Goal: Task Accomplishment & Management: Use online tool/utility

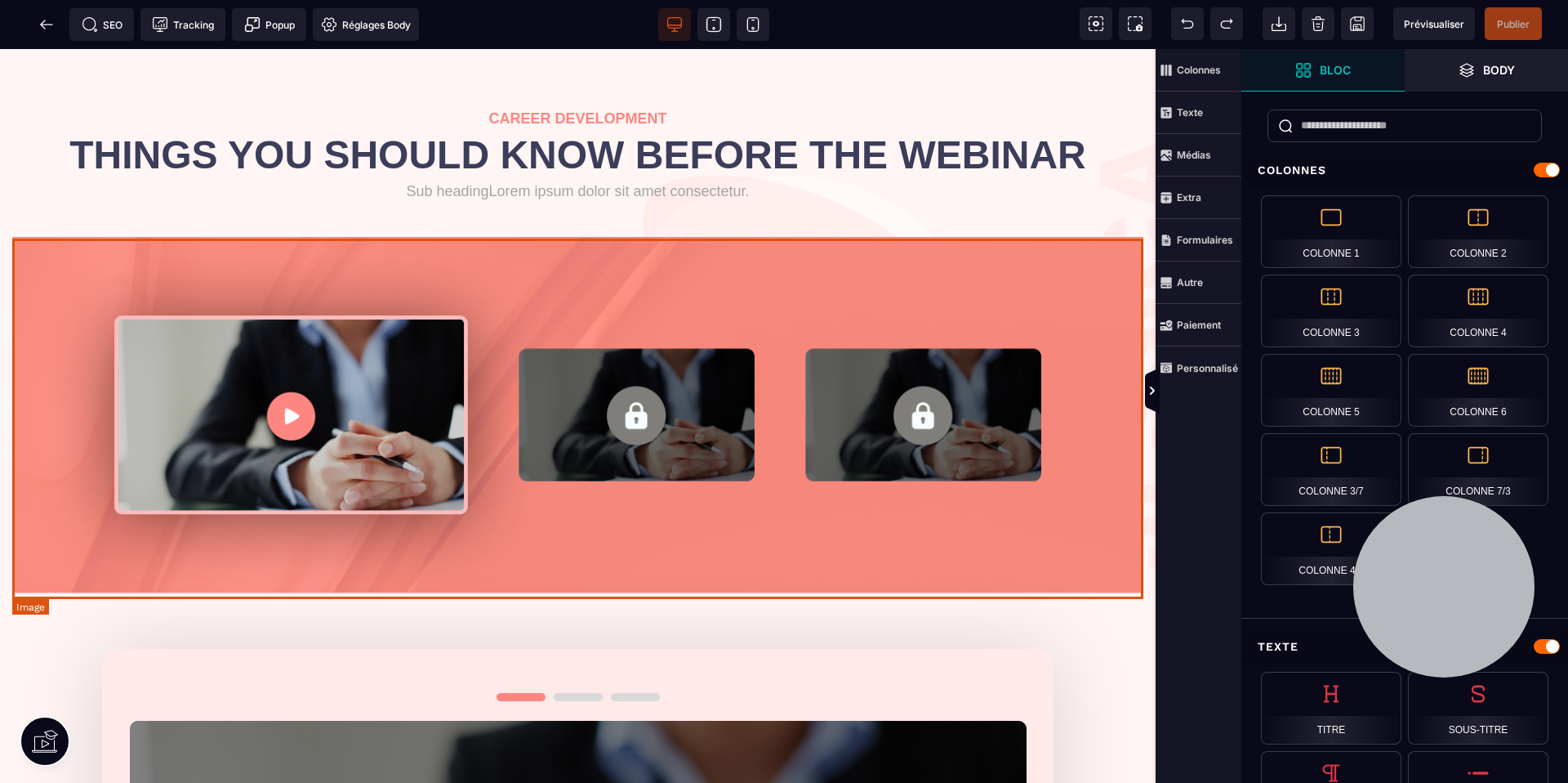
click at [1041, 287] on img at bounding box center [578, 416] width 1131 height 360
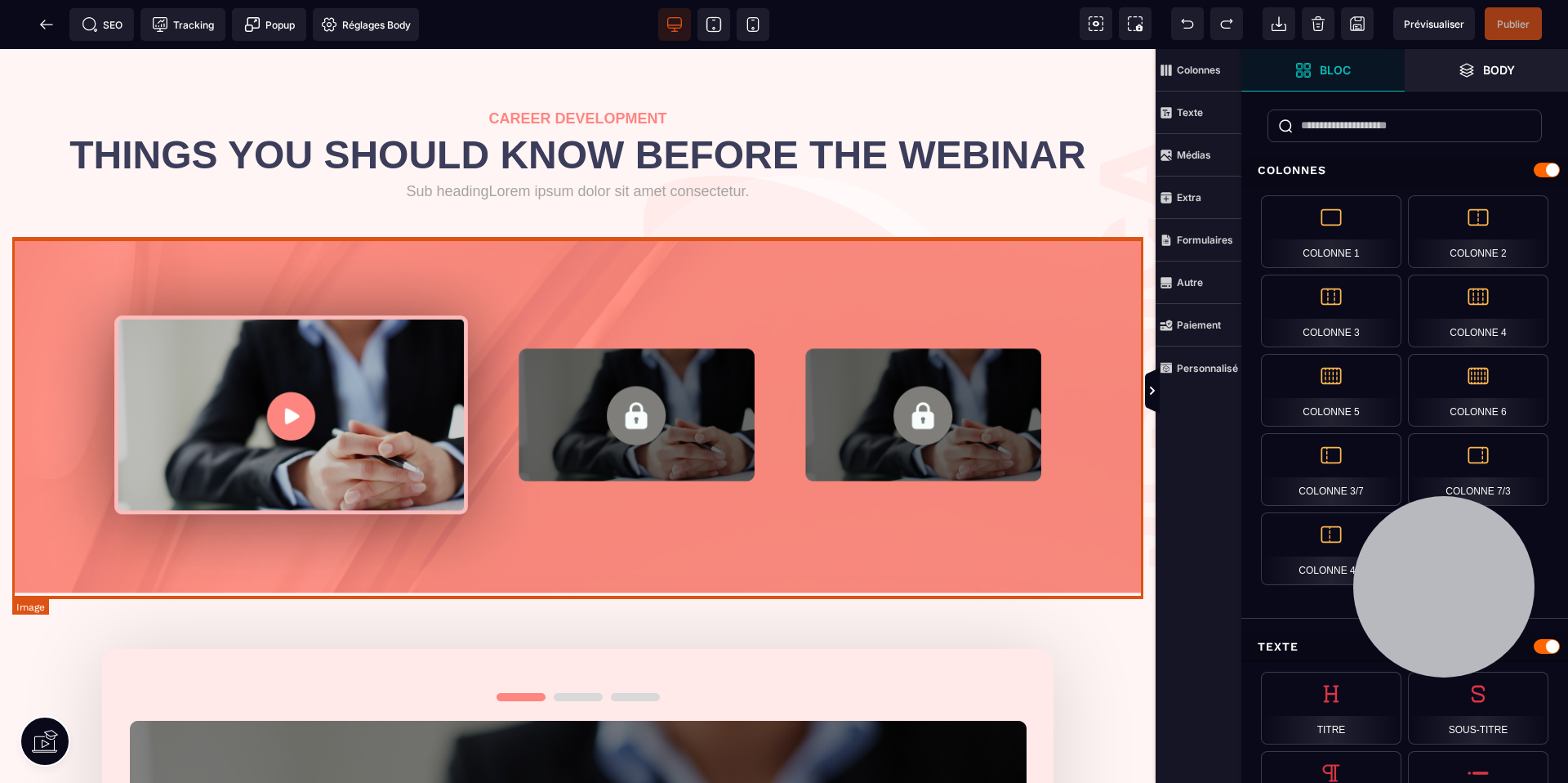
select select
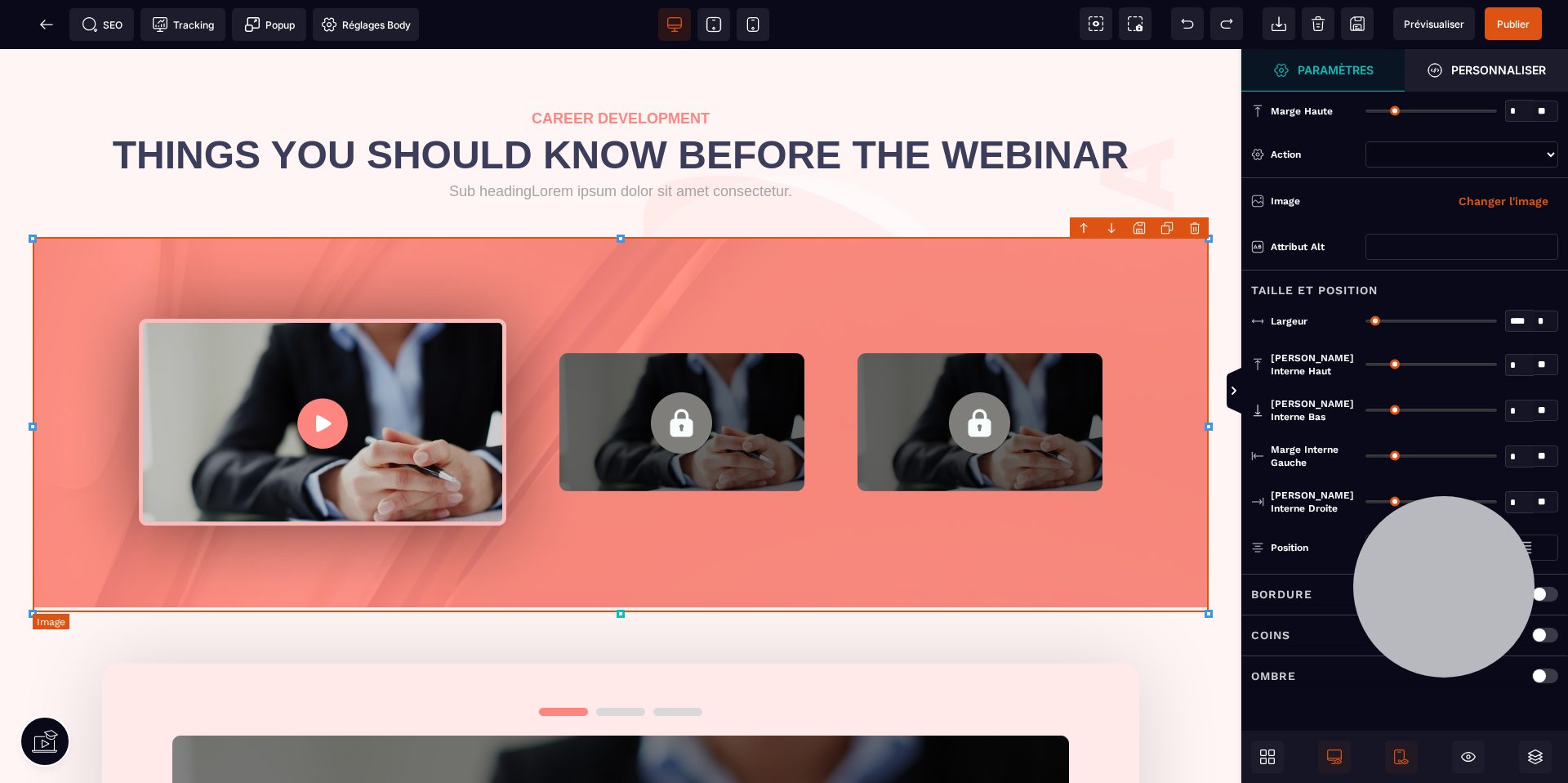
select select
click at [1233, 384] on icon at bounding box center [1234, 391] width 13 height 13
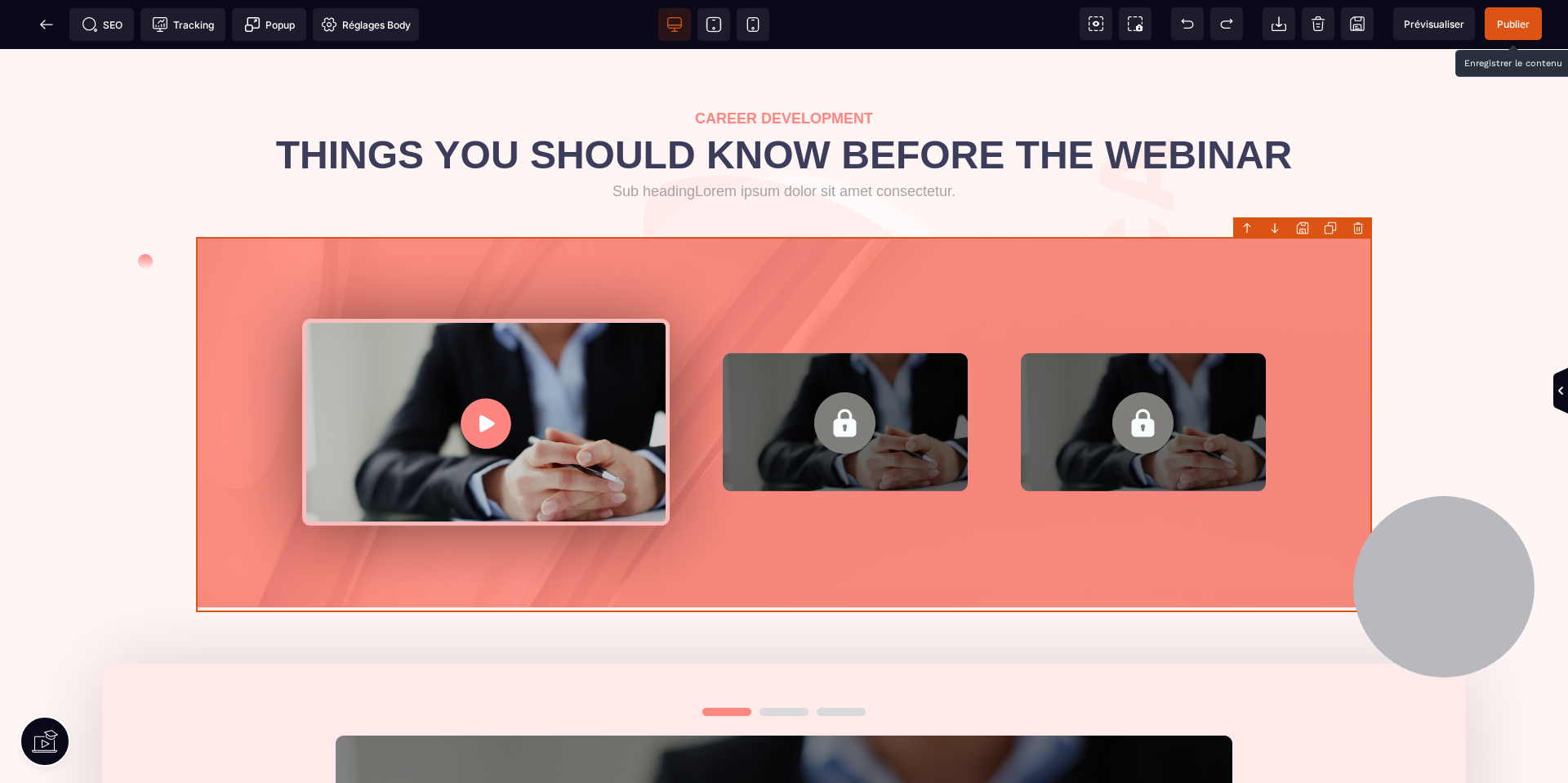
click at [1511, 26] on span "Publier" at bounding box center [1514, 24] width 33 height 12
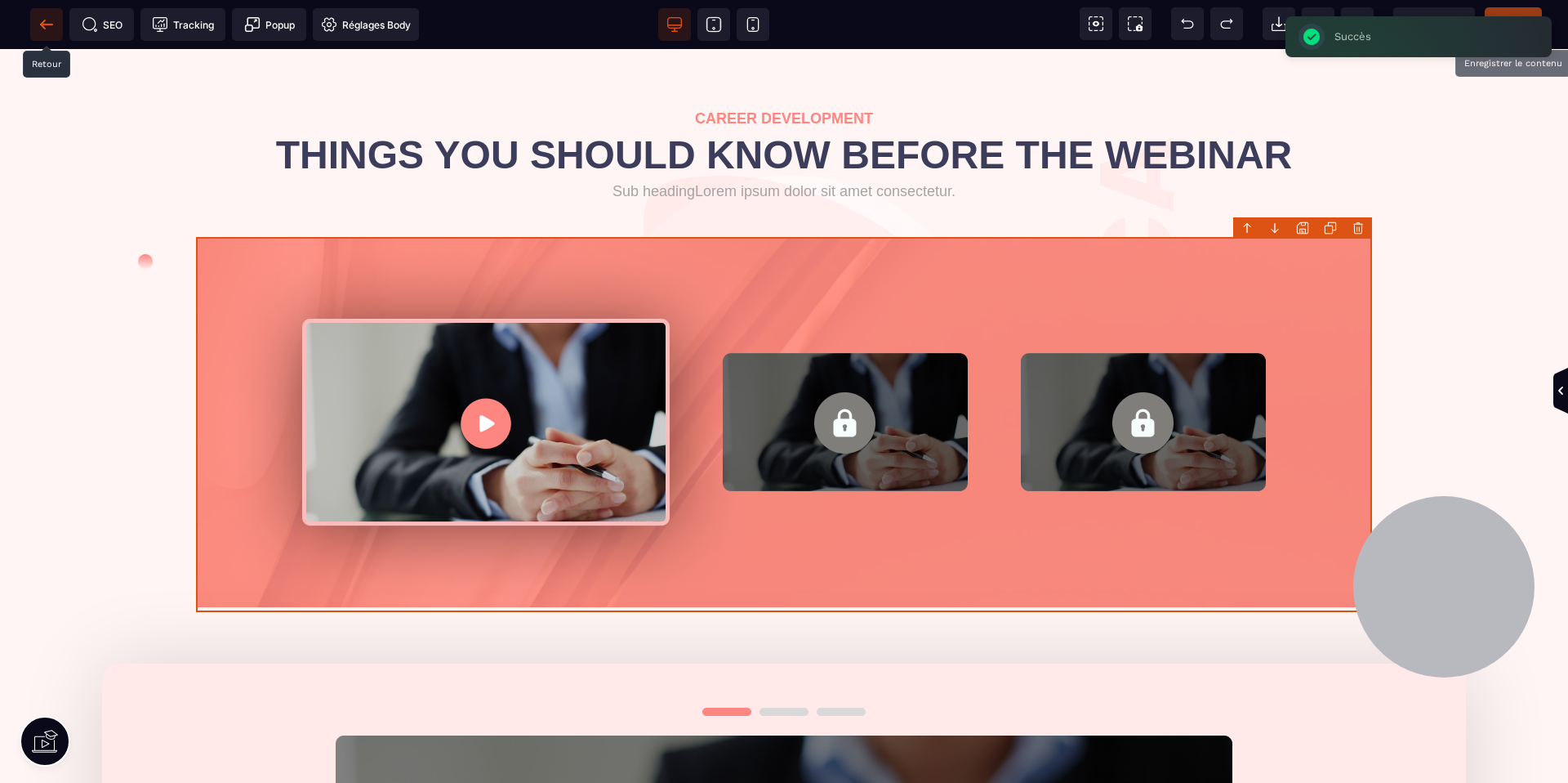
click at [48, 32] on icon at bounding box center [47, 25] width 16 height 16
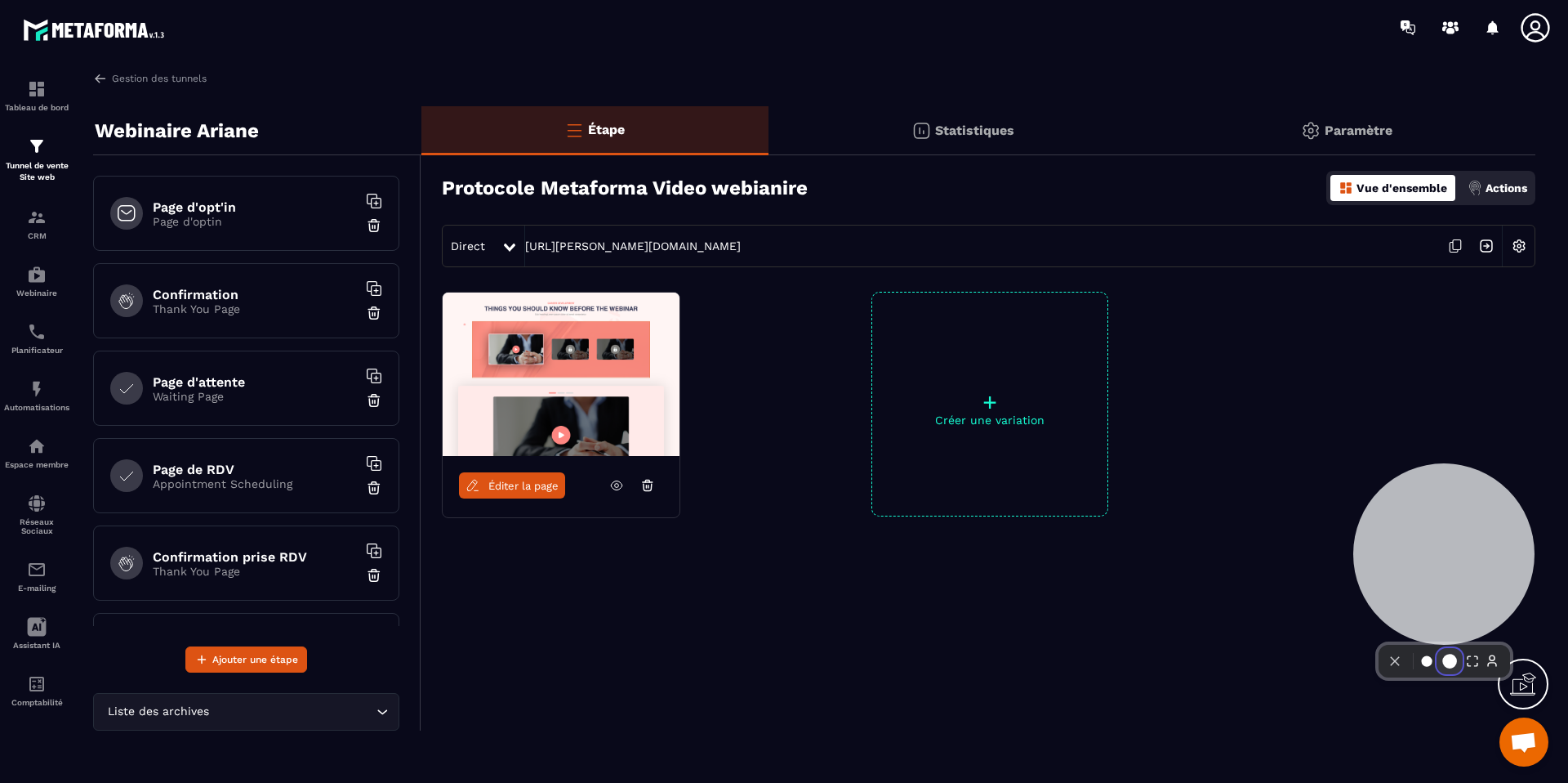
click at [1449, 648] on button "Resize medium" at bounding box center [1449, 661] width 26 height 26
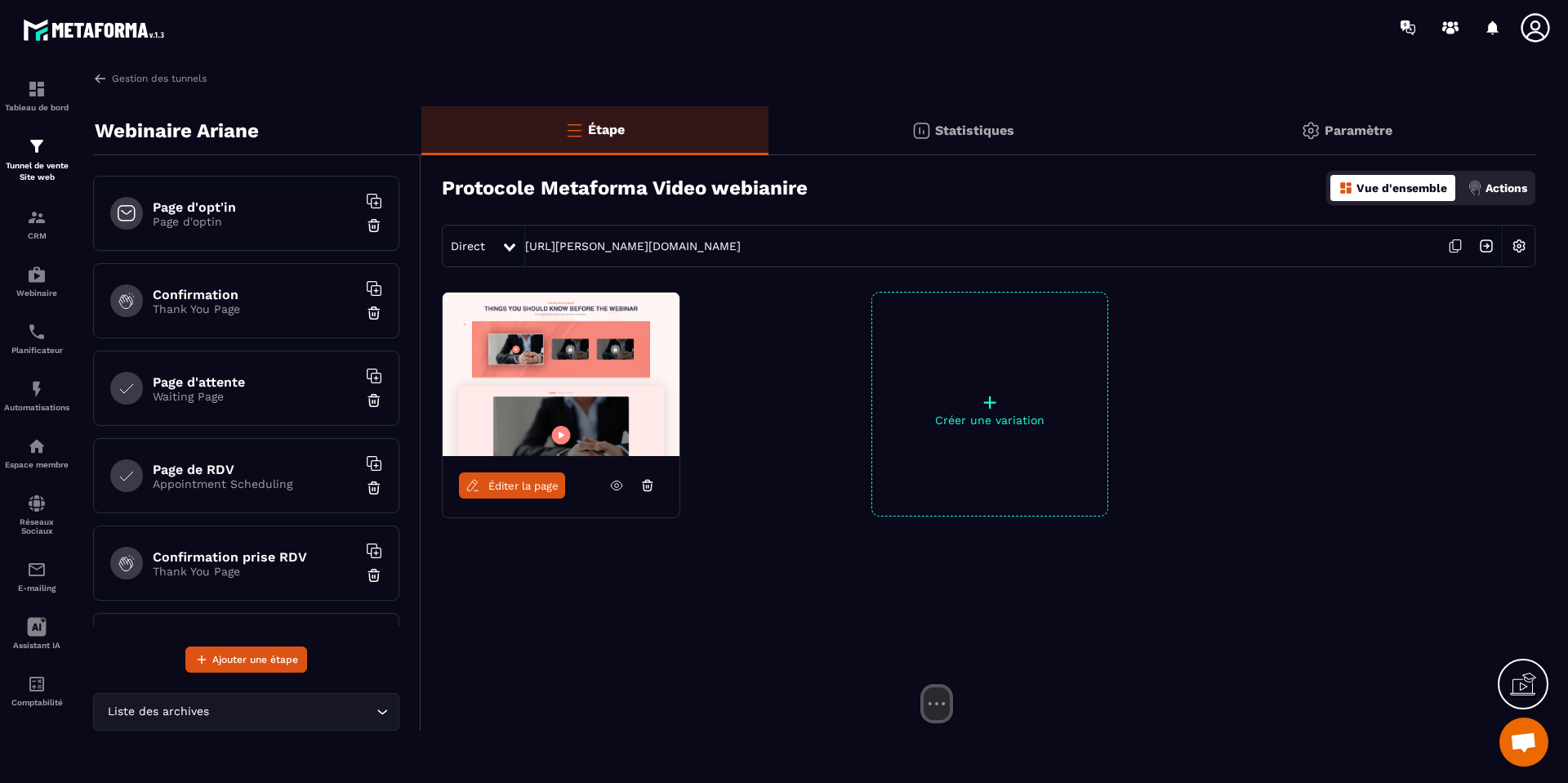
drag, startPoint x: 1453, startPoint y: 524, endPoint x: 914, endPoint y: 567, distance: 540.7
click at [914, 567] on div at bounding box center [936, 624] width 245 height 126
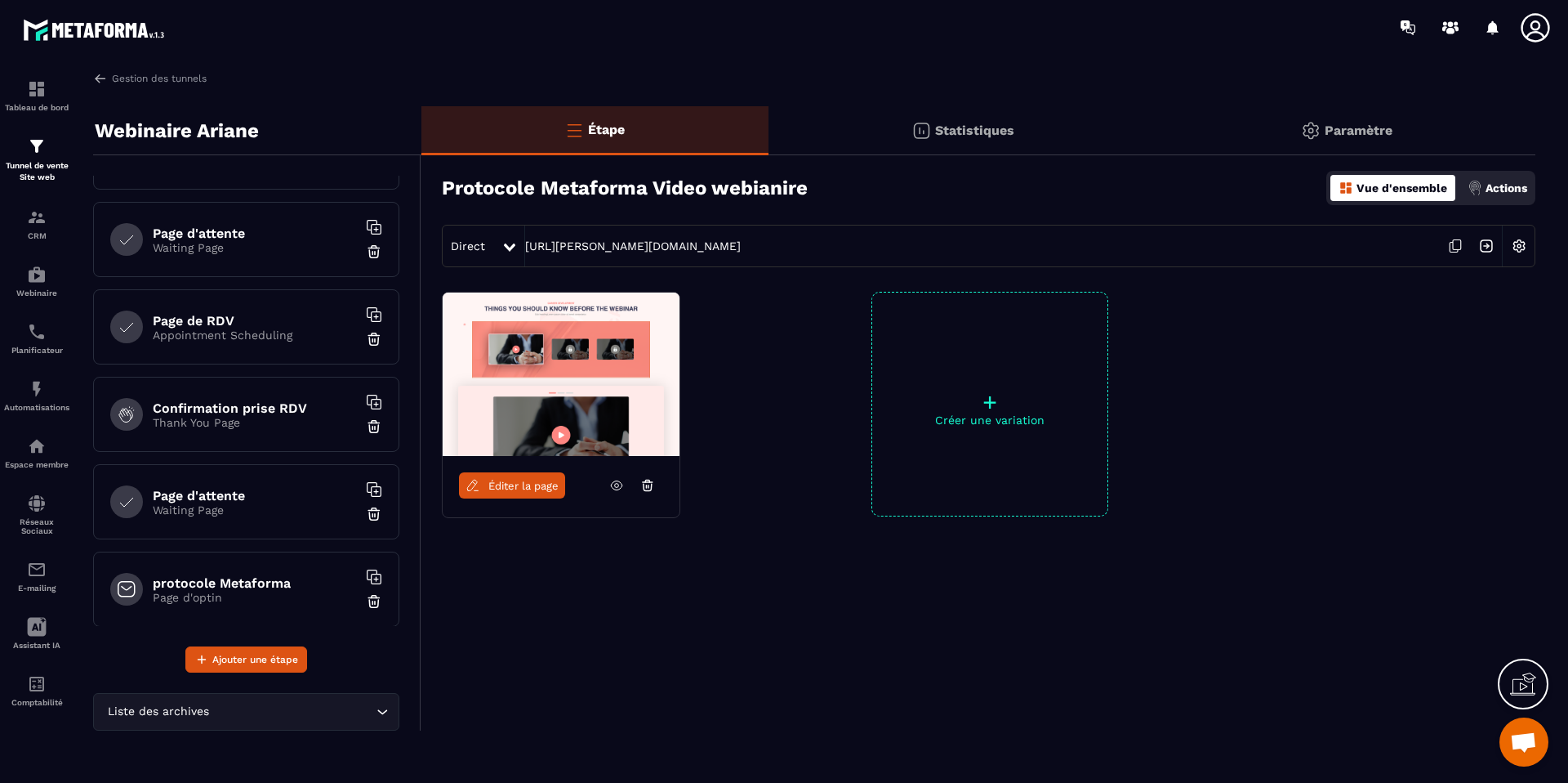
scroll to position [152, 0]
click at [206, 406] on h6 "Confirmation prise RDV" at bounding box center [255, 405] width 204 height 16
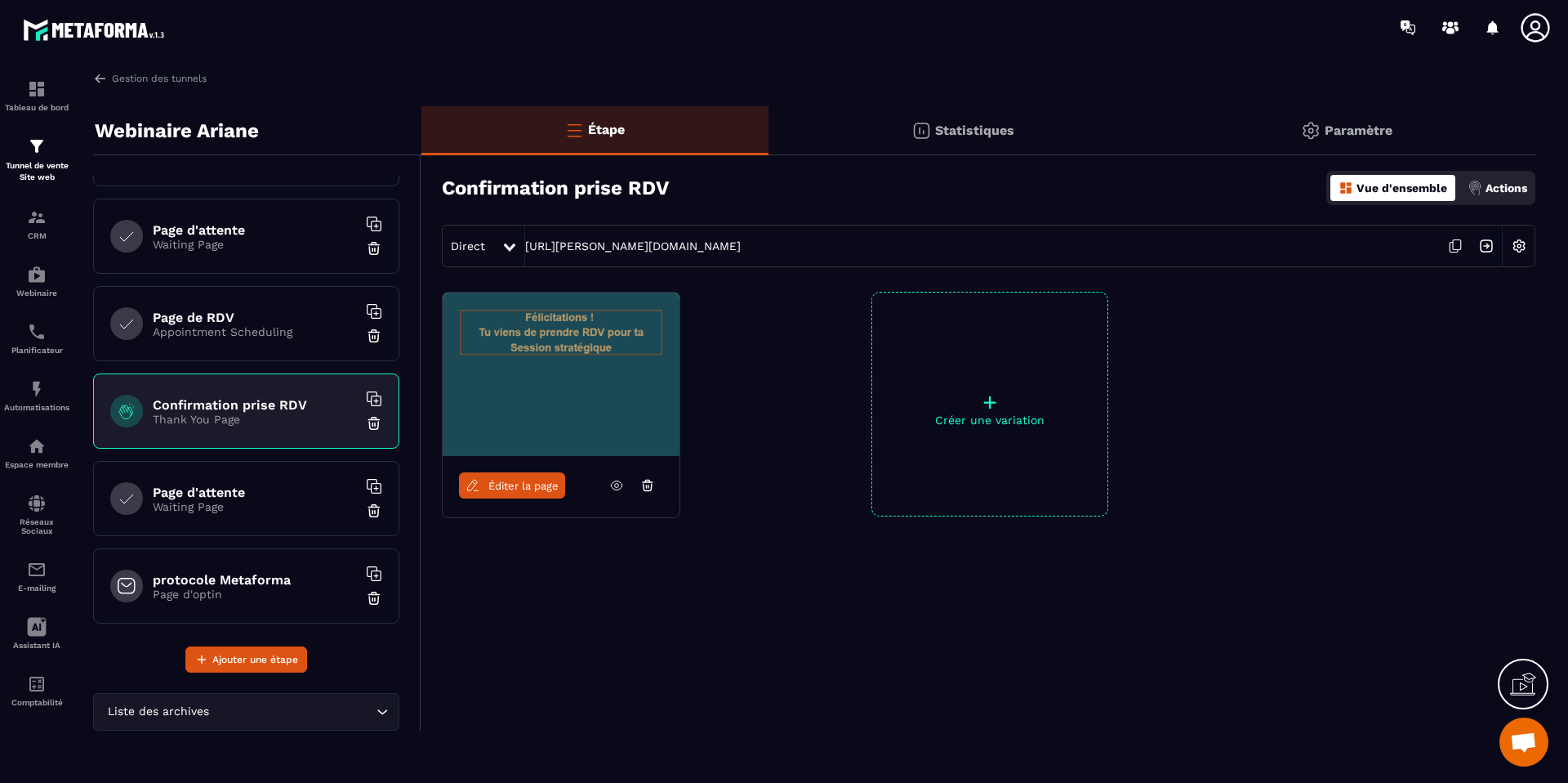
click at [550, 485] on span "Éditer la page" at bounding box center [523, 485] width 70 height 12
